Goal: Task Accomplishment & Management: Use online tool/utility

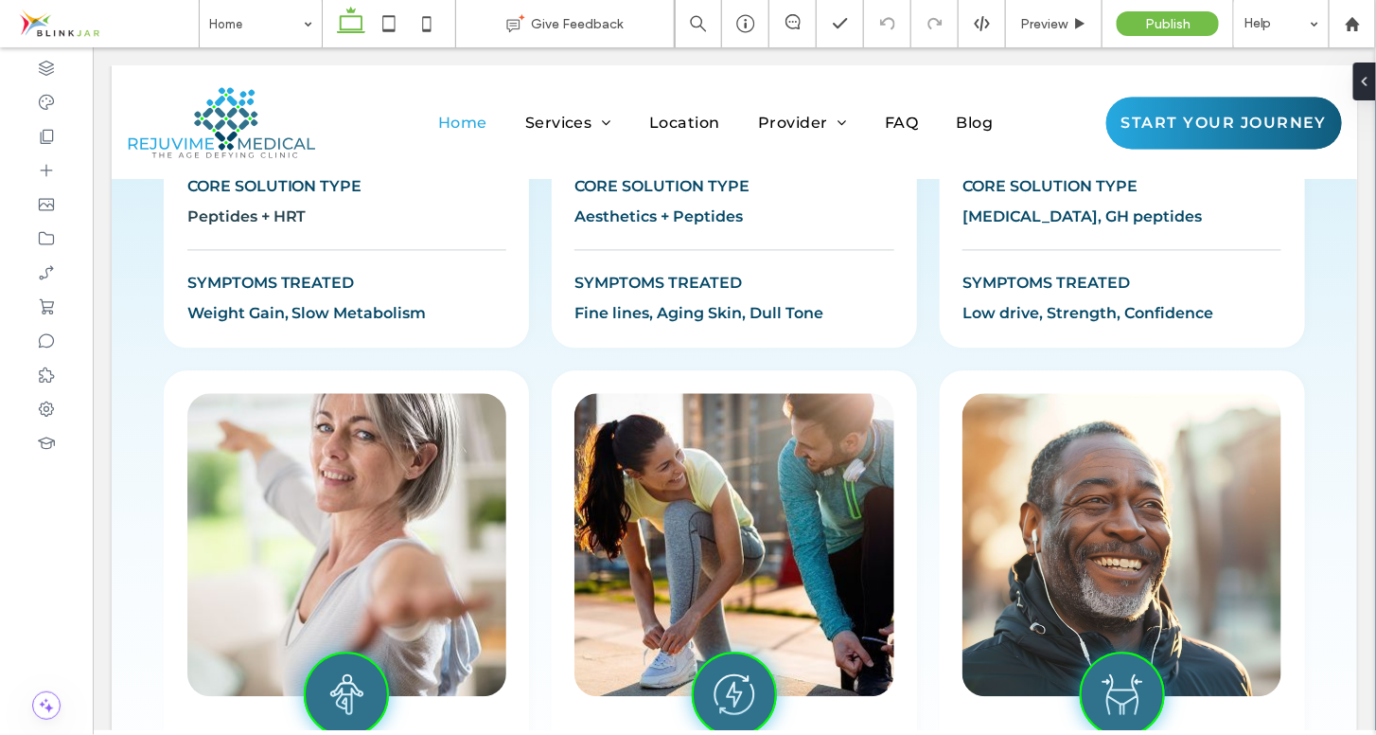
scroll to position [1570, 0]
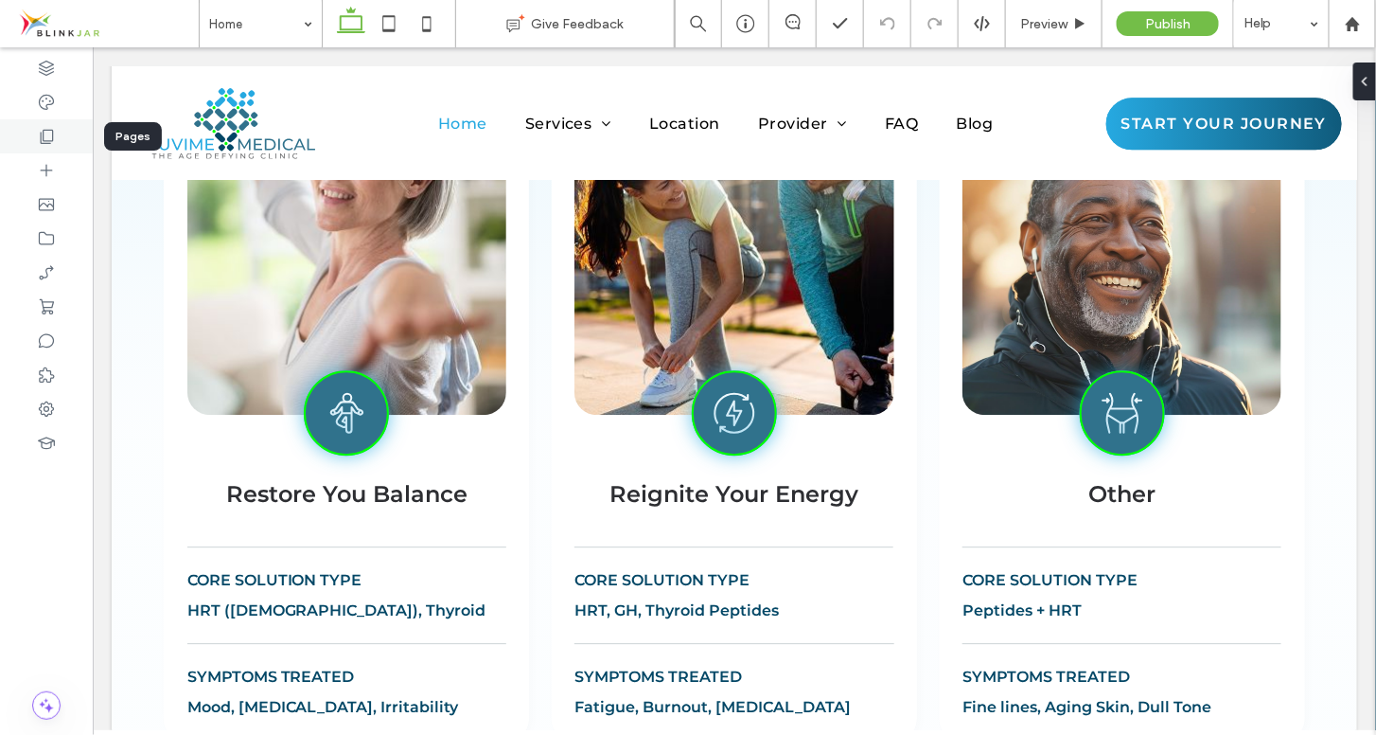
click at [47, 146] on div at bounding box center [46, 136] width 93 height 34
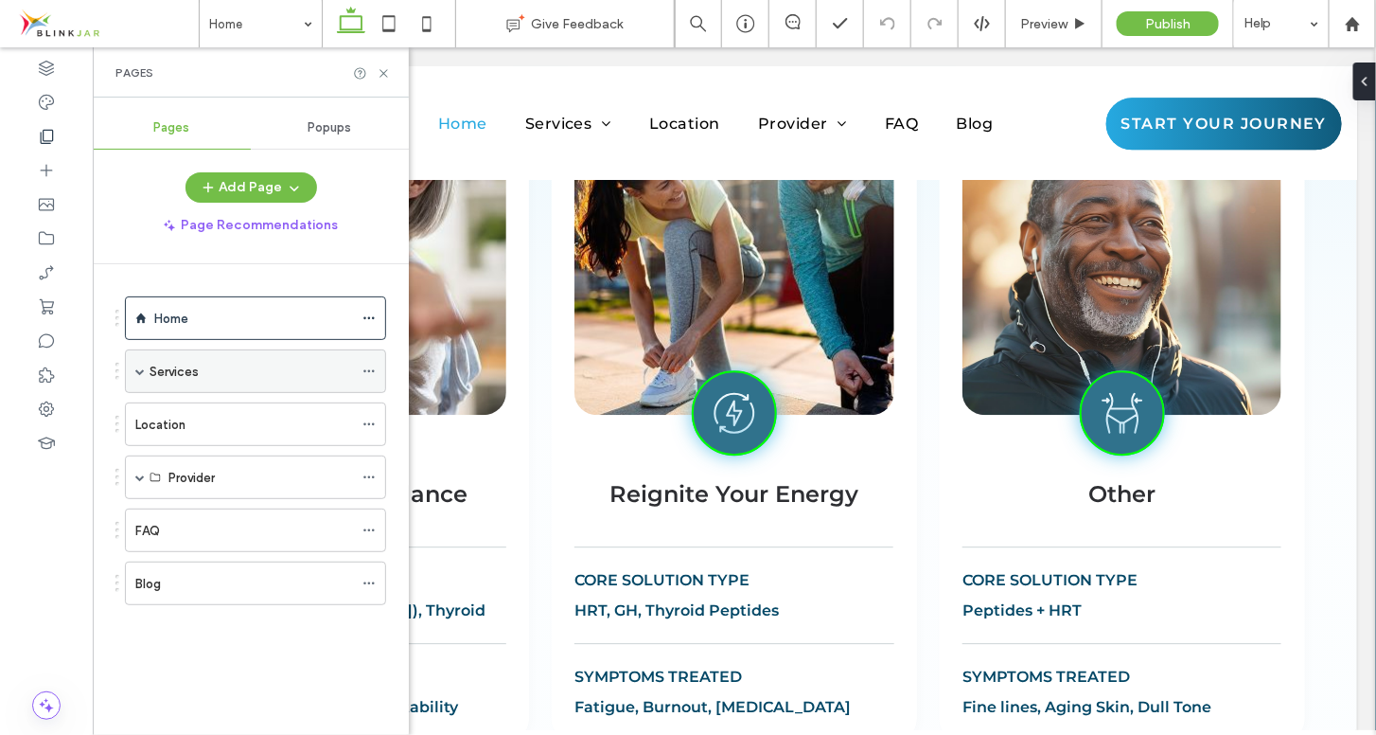
click at [137, 372] on span at bounding box center [139, 370] width 9 height 9
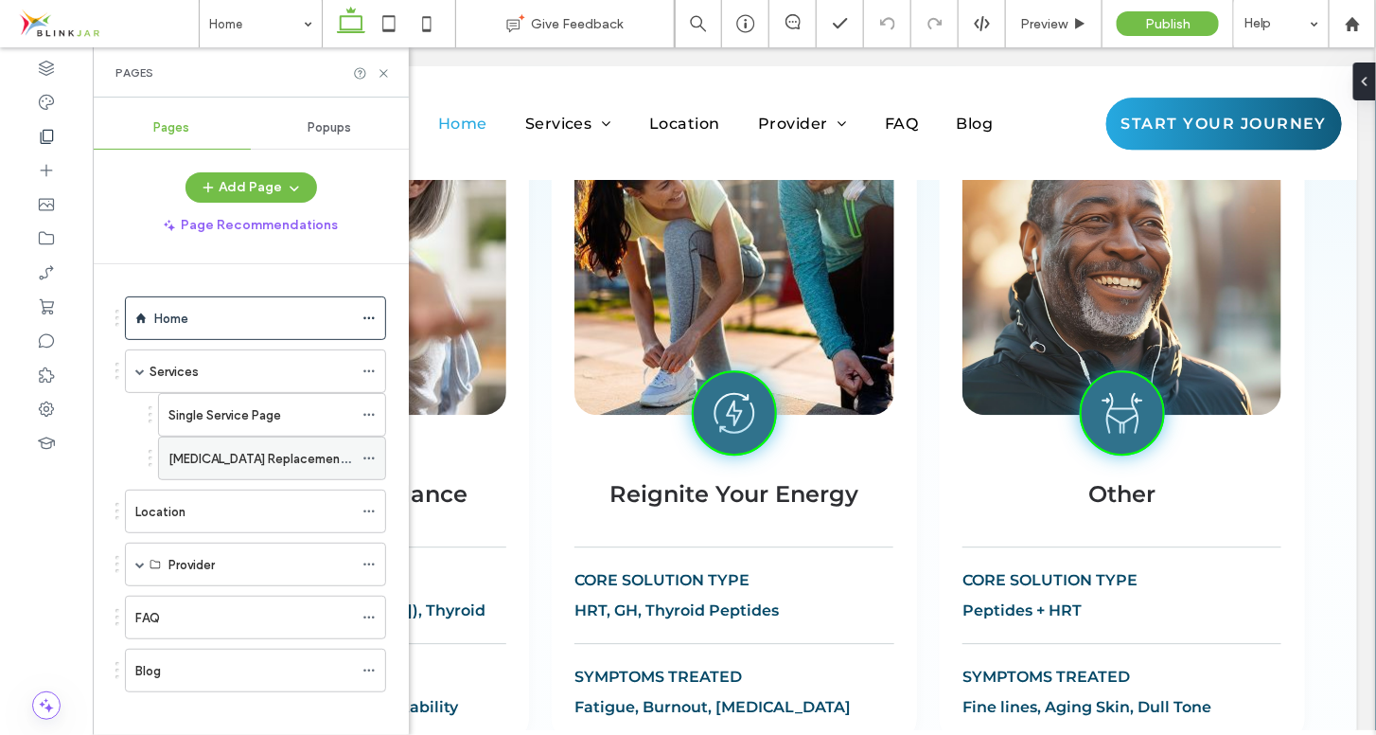
click at [187, 451] on label "[MEDICAL_DATA] Replacement Therapy" at bounding box center [281, 458] width 226 height 33
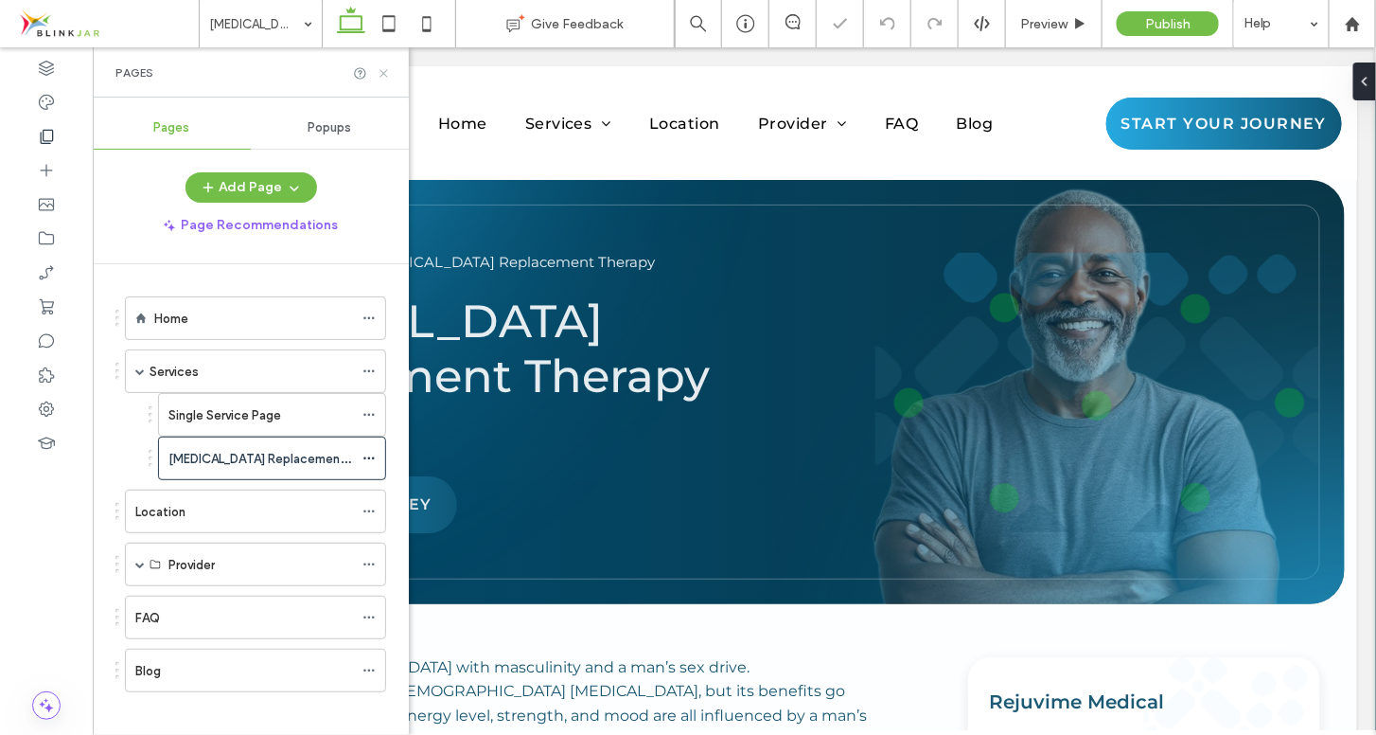
click at [384, 73] on use at bounding box center [384, 73] width 8 height 8
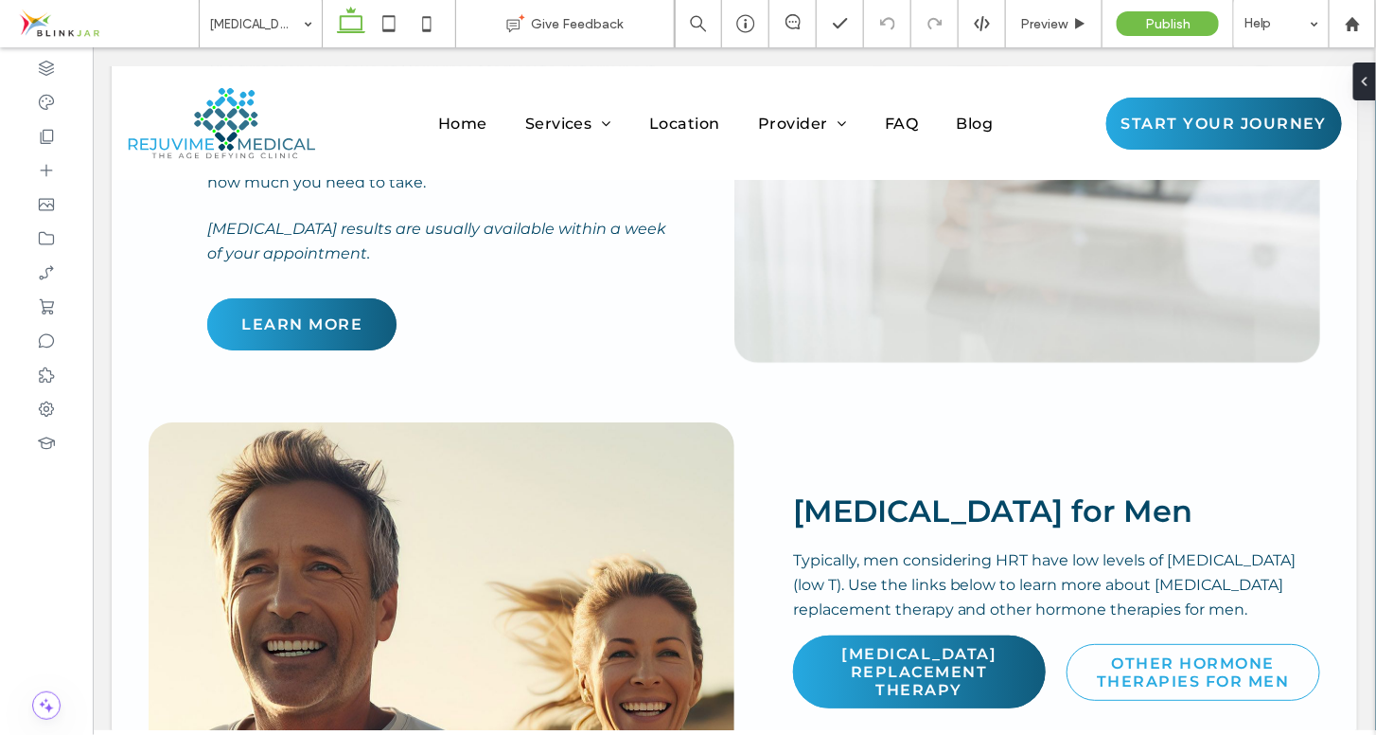
scroll to position [4844, 0]
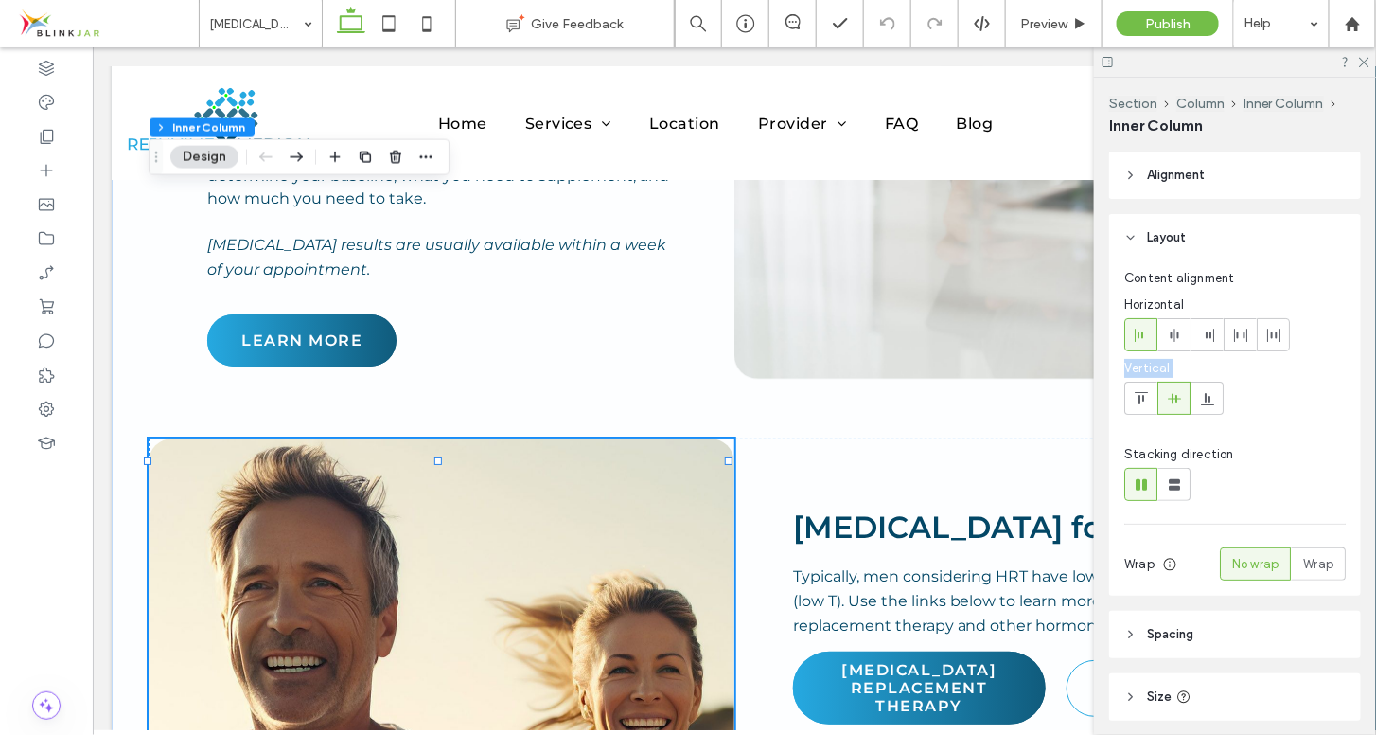
drag, startPoint x: 1376, startPoint y: 308, endPoint x: 1376, endPoint y: 385, distance: 77.6
click at [1375, 385] on div "Section Column Inner Column Inner Column Alignment Layout Content alignment Hor…" at bounding box center [1235, 406] width 282 height 657
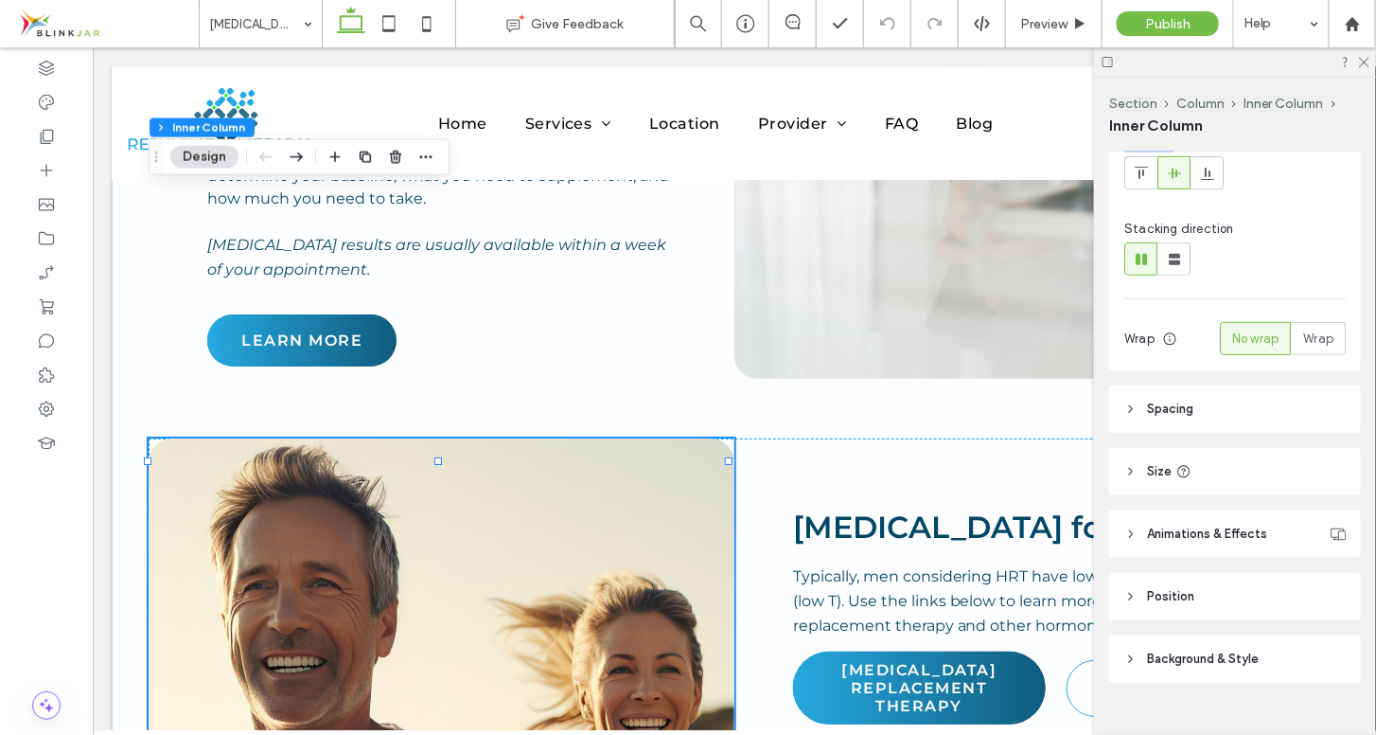
scroll to position [256, 0]
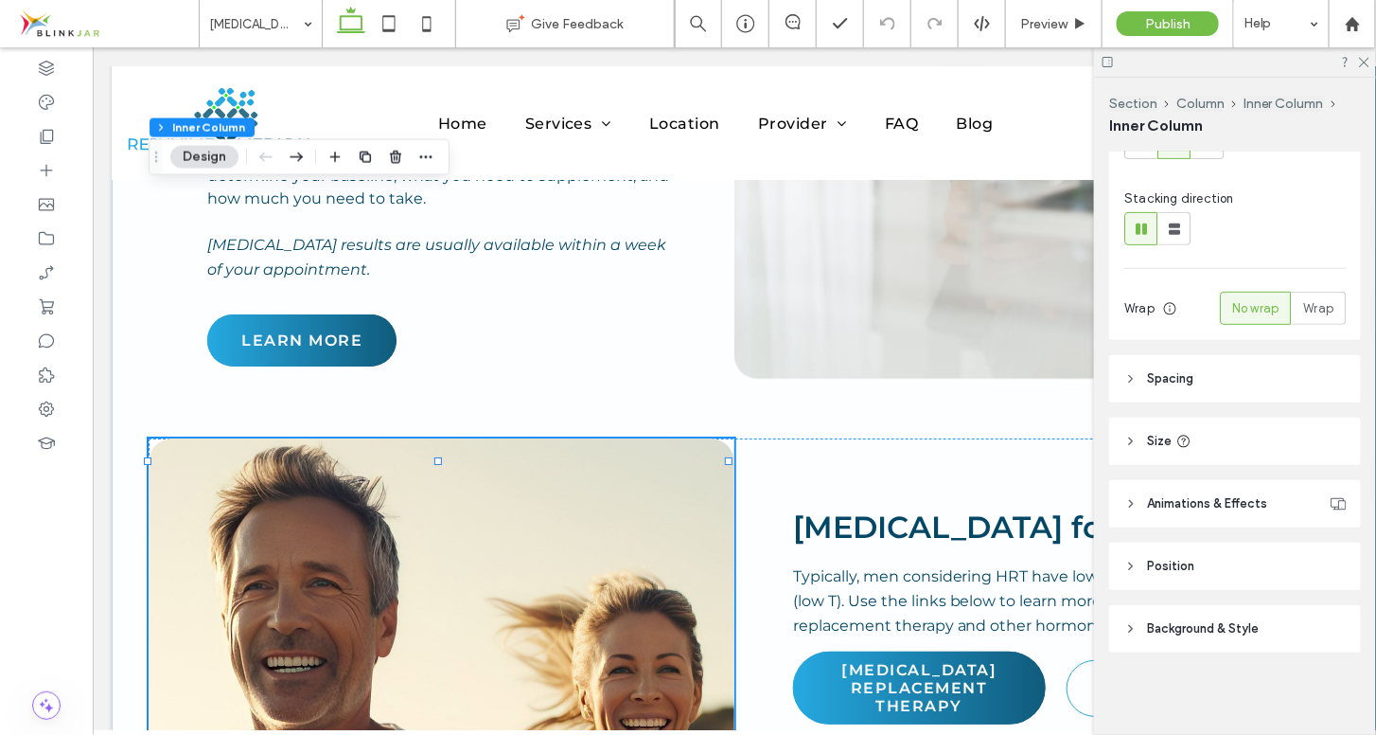
click at [1134, 627] on icon at bounding box center [1131, 628] width 13 height 13
click at [1225, 680] on span "Image" at bounding box center [1235, 680] width 35 height 15
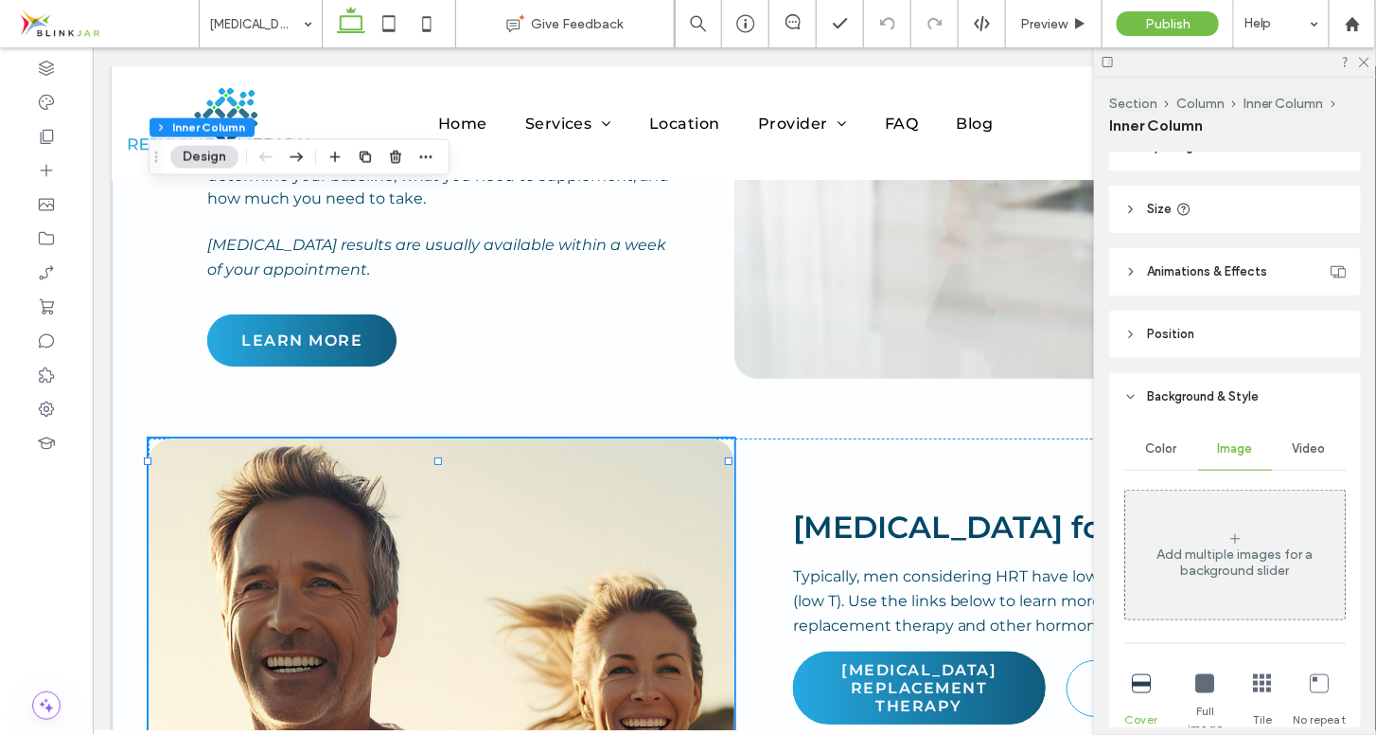
scroll to position [488, 0]
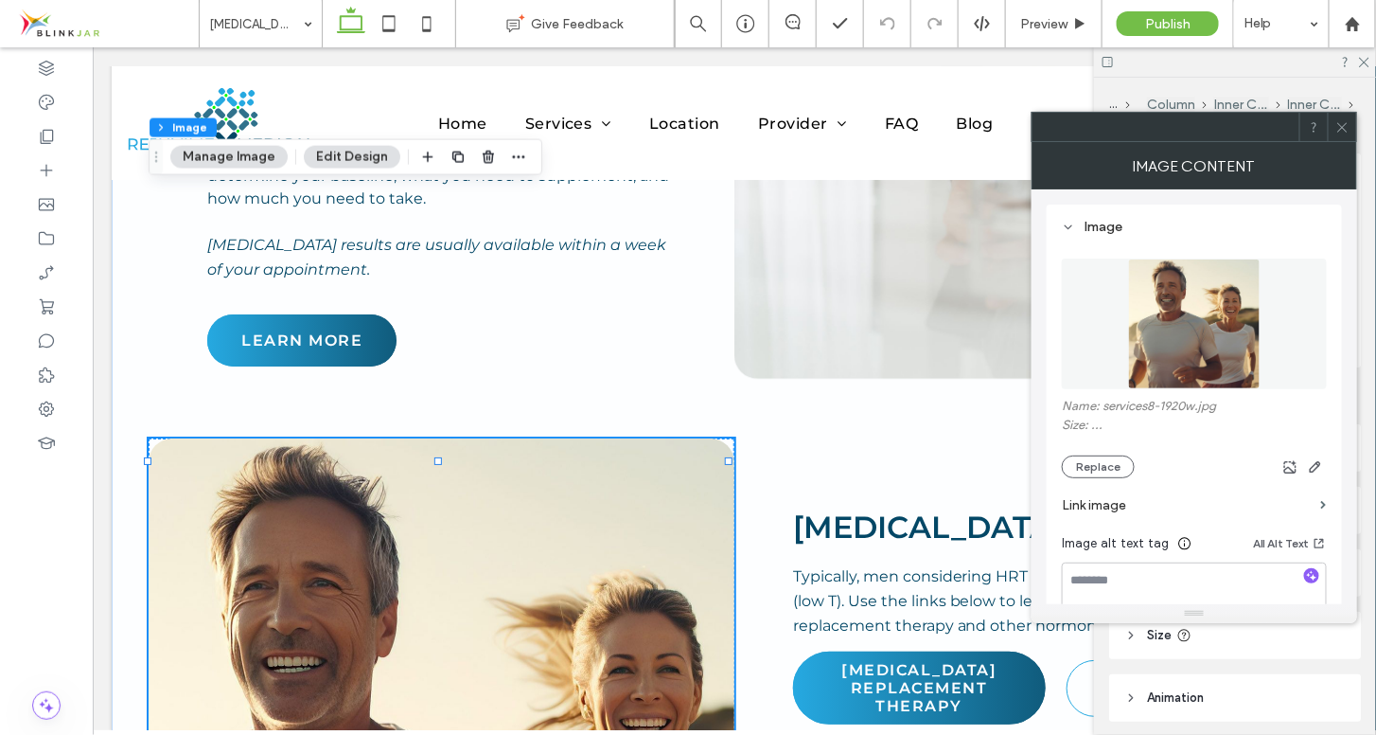
type input "**"
click at [1093, 461] on button "Replace" at bounding box center [1098, 466] width 73 height 23
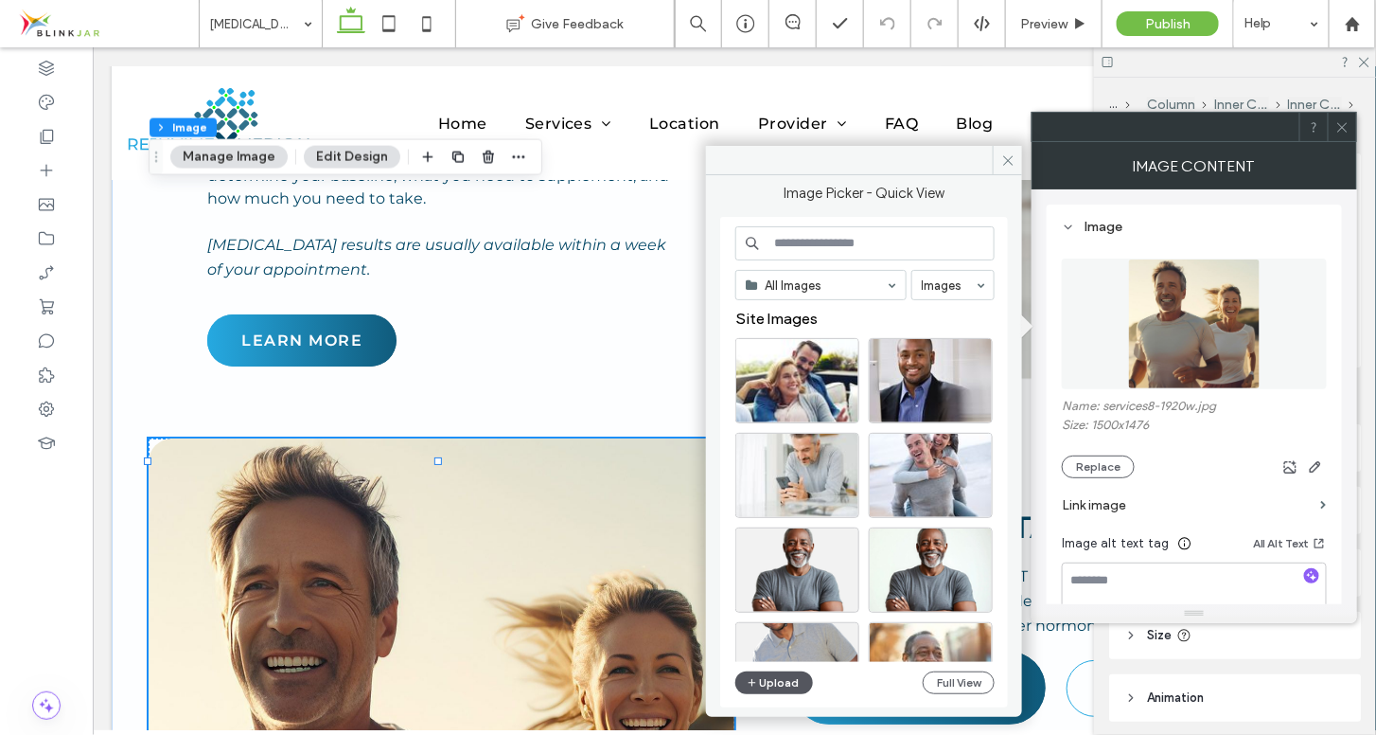
click at [778, 677] on button "Upload" at bounding box center [774, 682] width 78 height 23
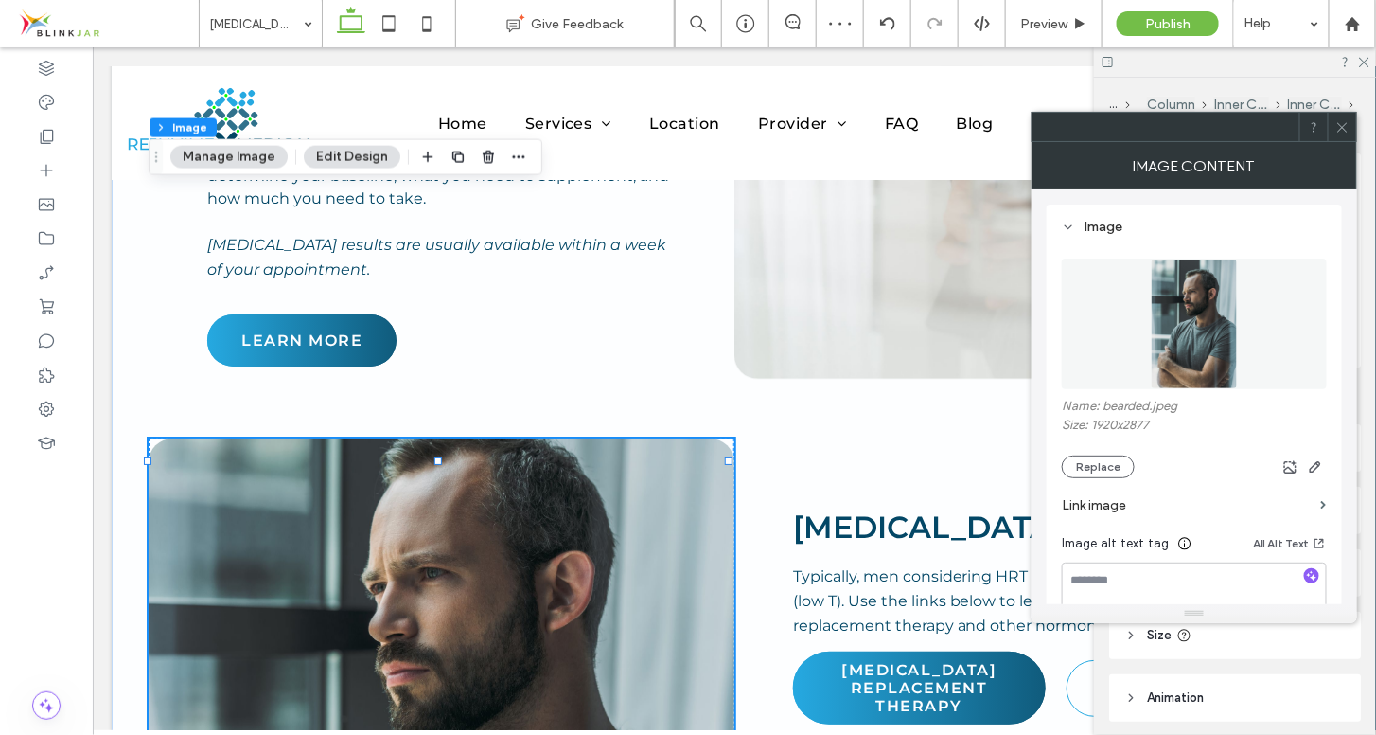
click at [1339, 131] on icon at bounding box center [1343, 127] width 14 height 14
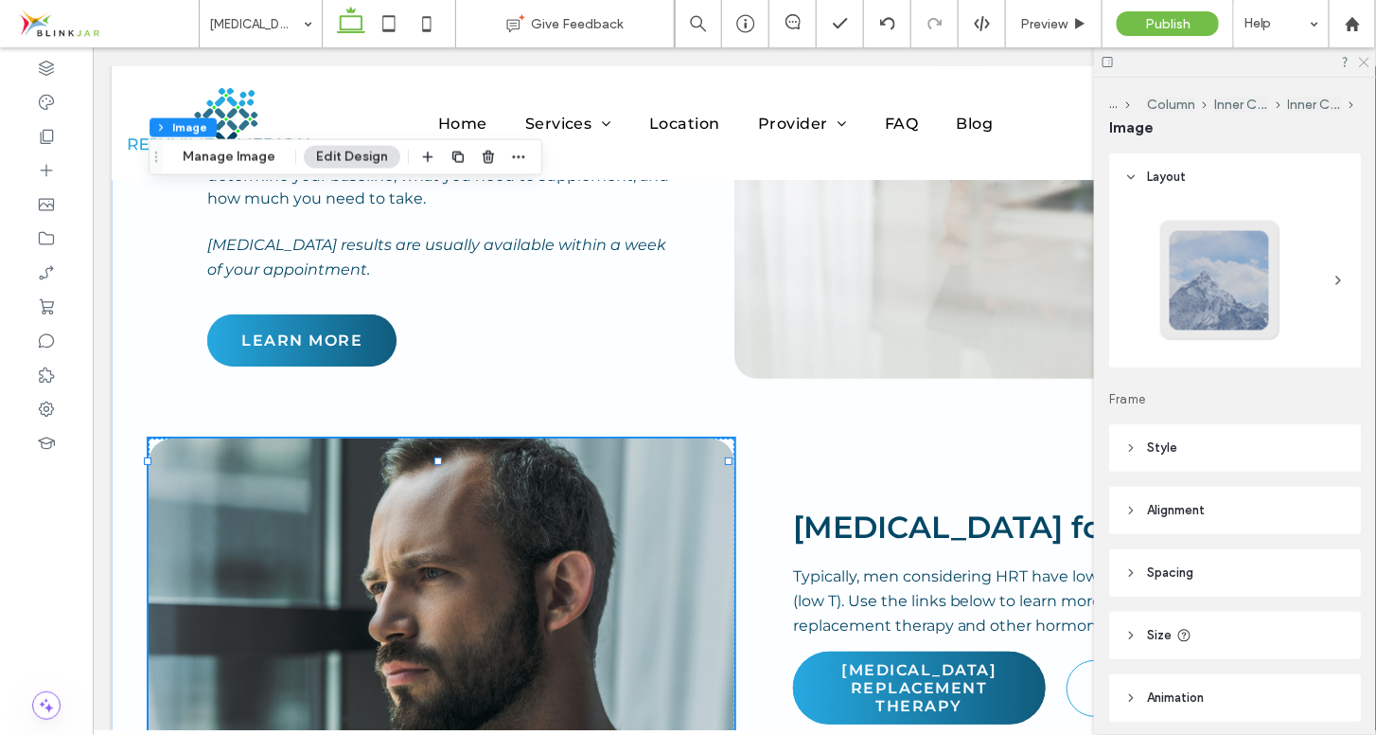
click at [1359, 66] on icon at bounding box center [1363, 61] width 12 height 12
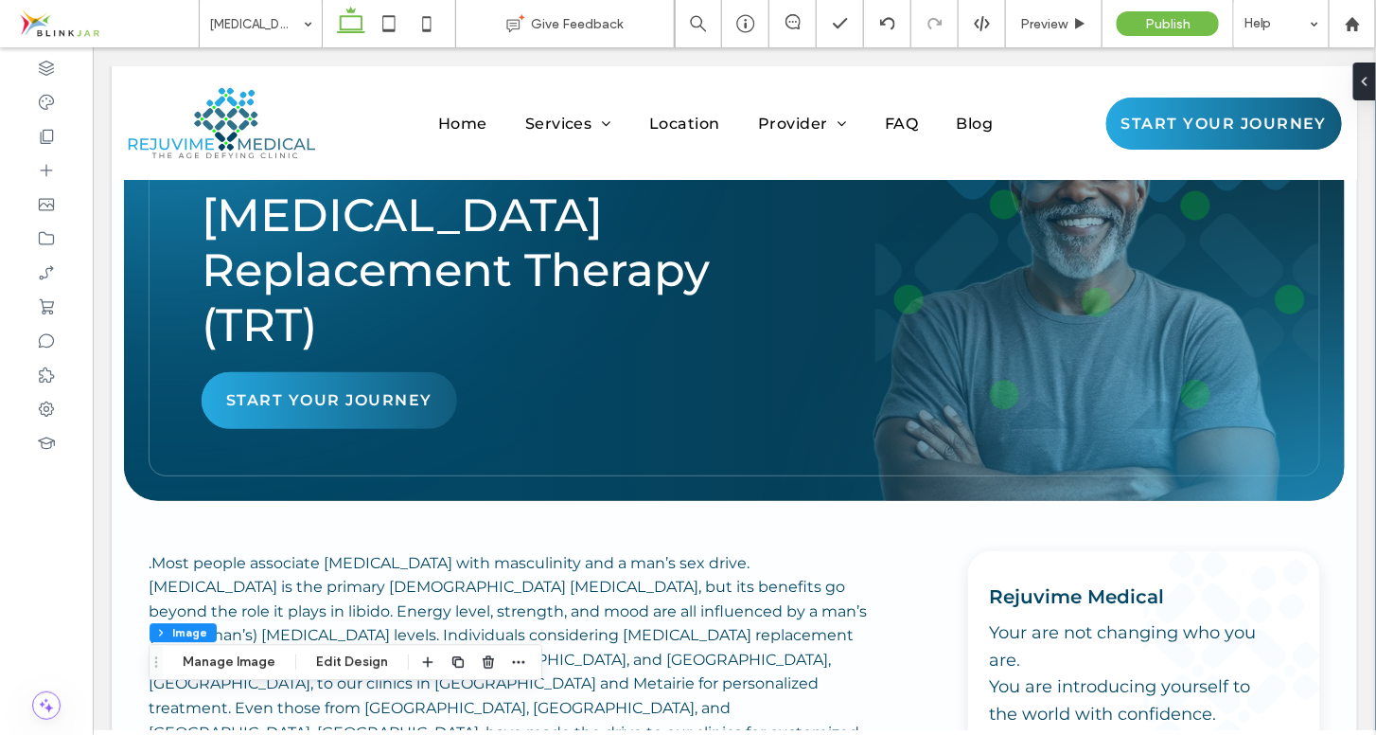
scroll to position [0, 0]
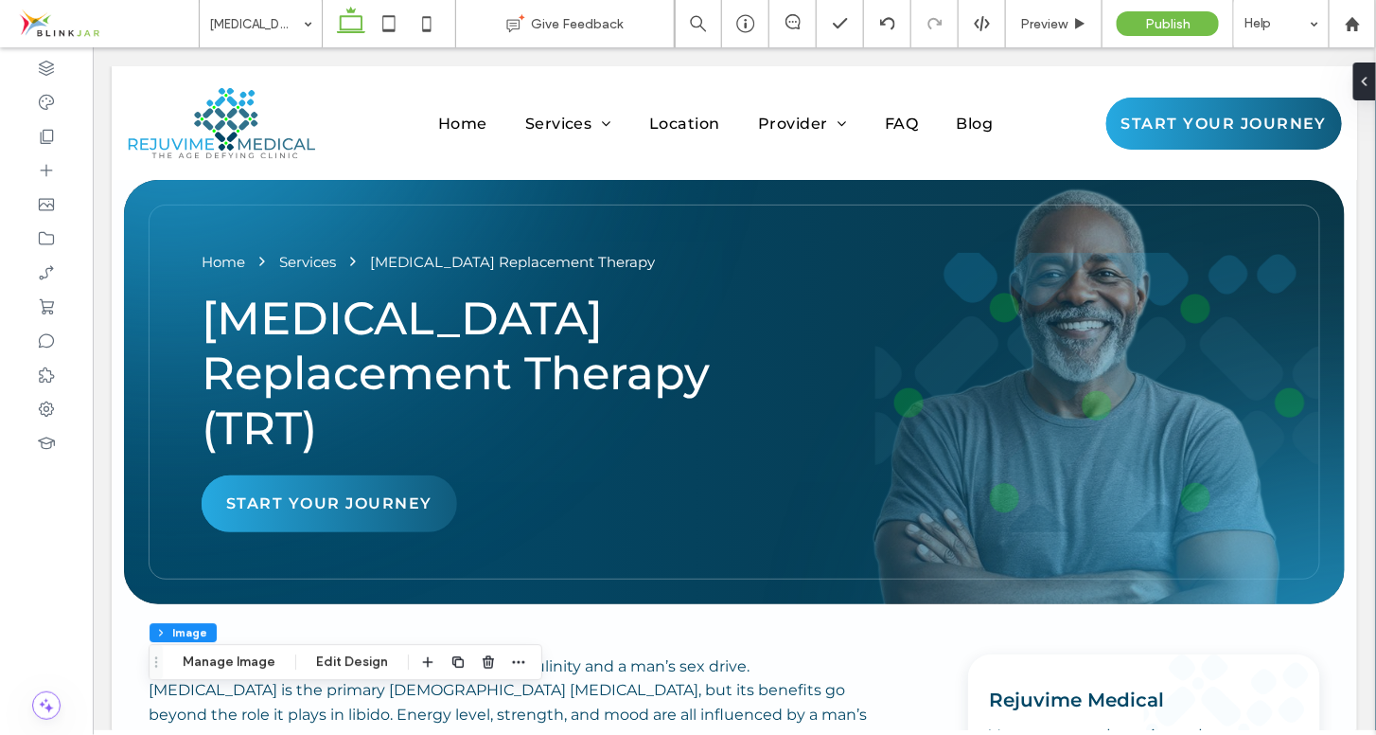
drag, startPoint x: 1370, startPoint y: 100, endPoint x: 1462, endPoint y: 133, distance: 97.3
